Goal: Navigation & Orientation: Find specific page/section

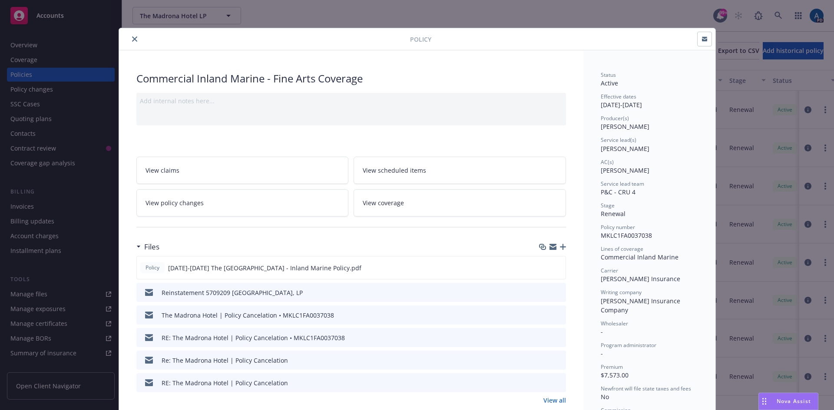
scroll to position [26, 0]
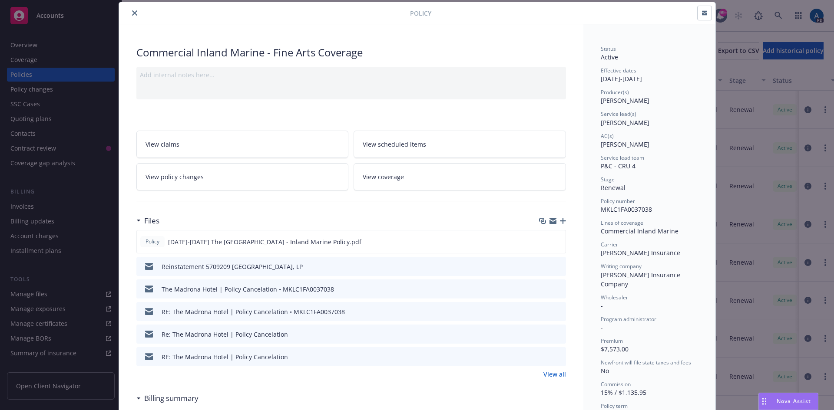
click at [132, 11] on icon "close" at bounding box center [134, 12] width 5 height 5
